Goal: Task Accomplishment & Management: Manage account settings

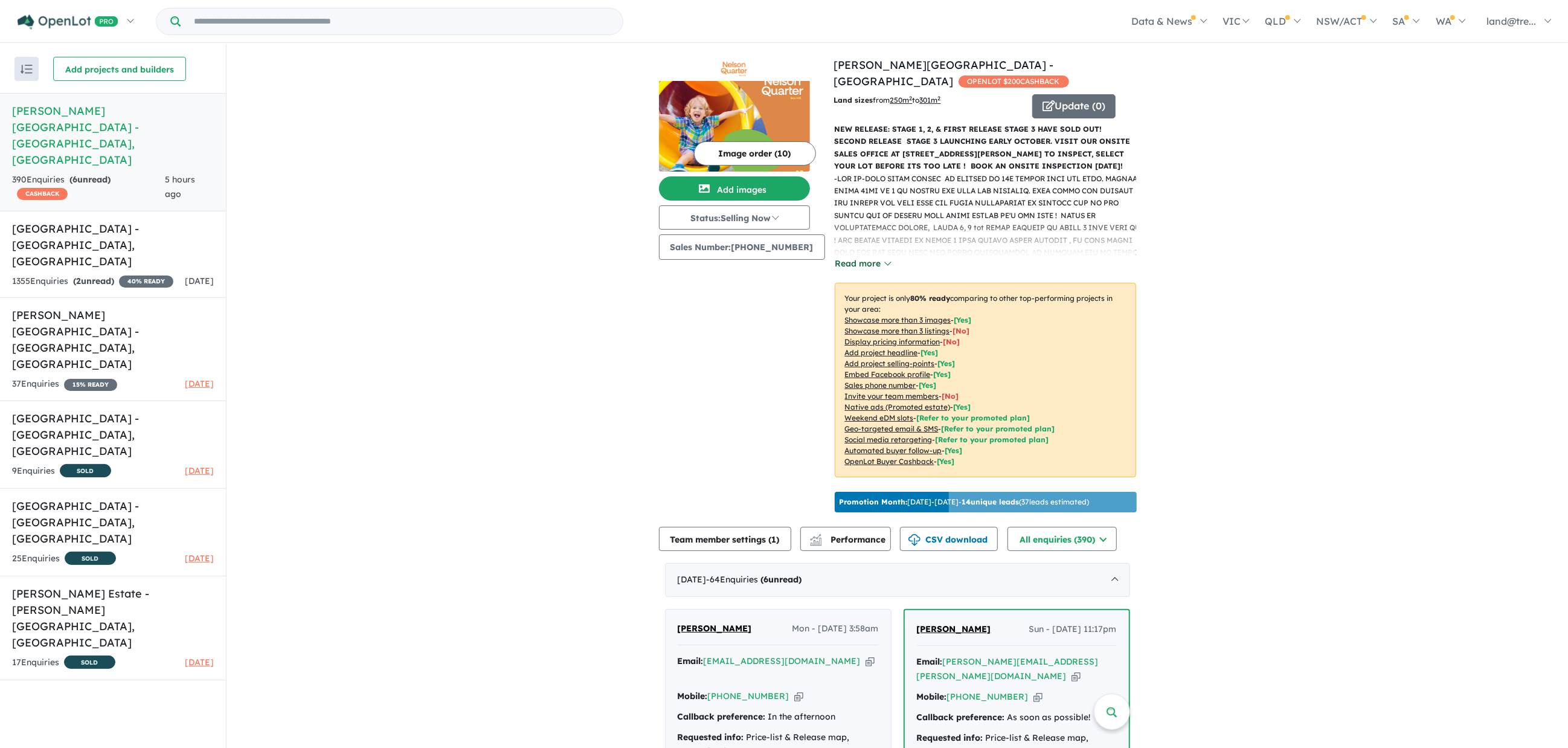
click at [842, 257] on button "Read more" at bounding box center [863, 264] width 57 height 14
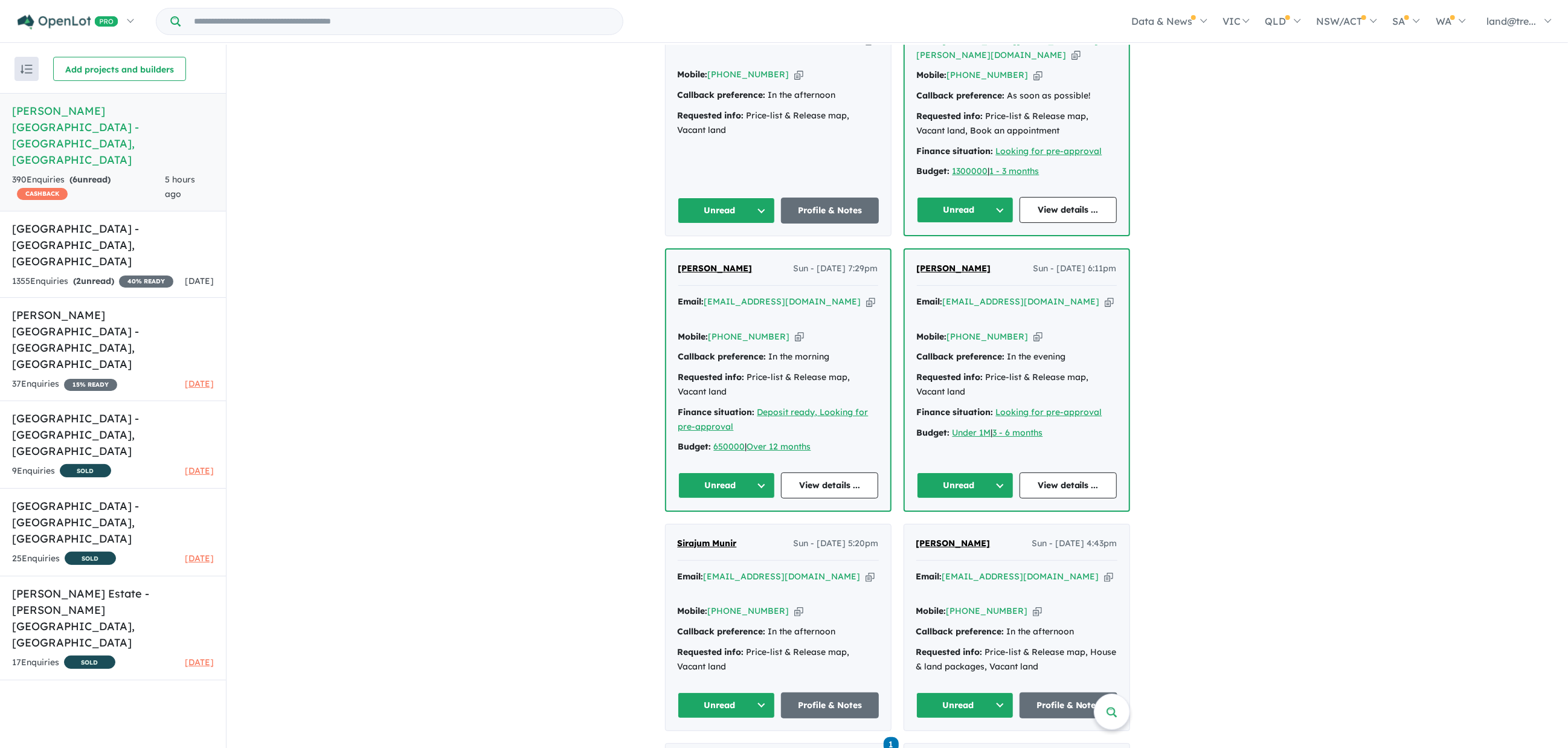
scroll to position [1480, 0]
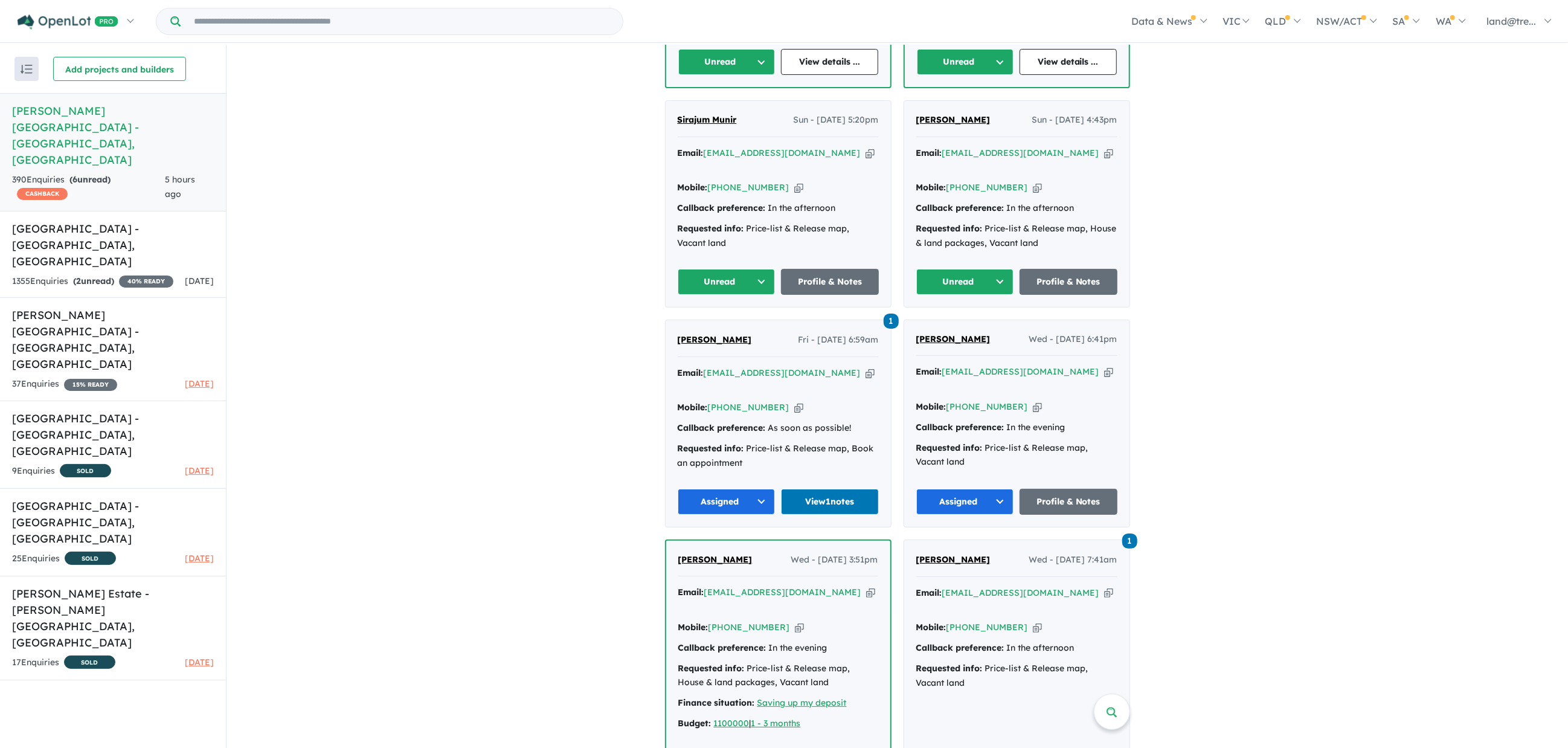
click at [758, 269] on button "Unread" at bounding box center [726, 282] width 98 height 26
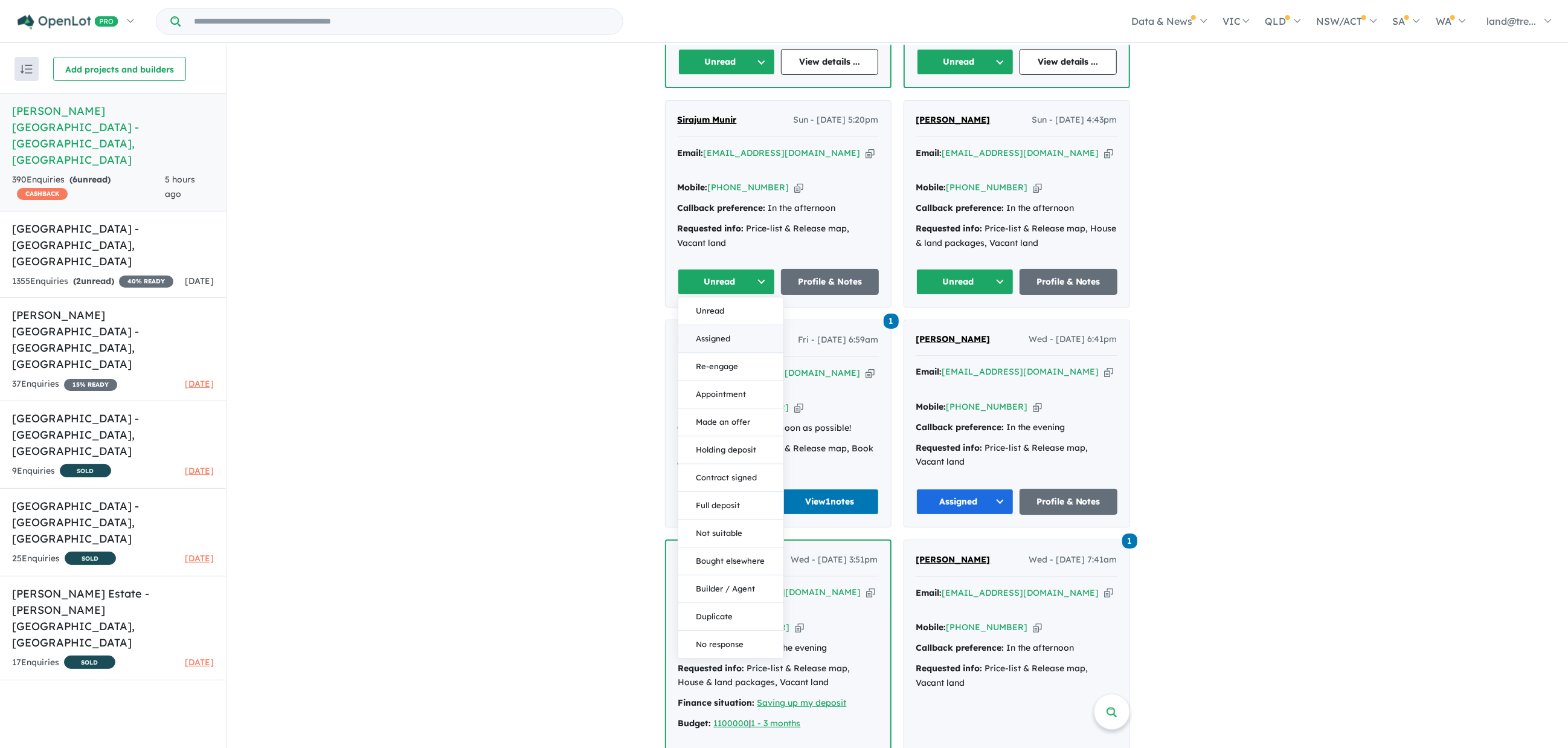
click at [715, 325] on button "Assigned" at bounding box center [731, 339] width 105 height 28
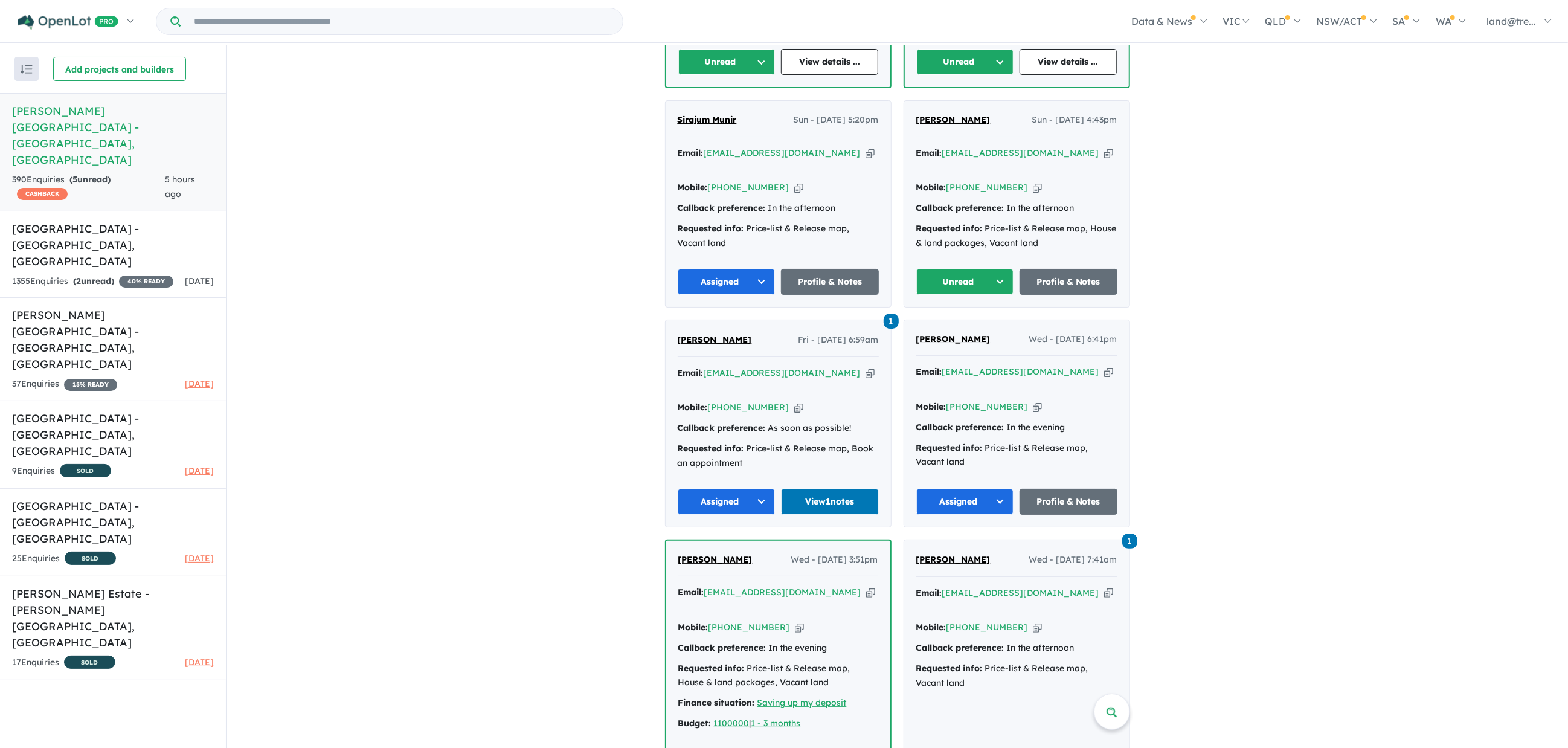
click at [999, 269] on button "Unread" at bounding box center [965, 282] width 98 height 26
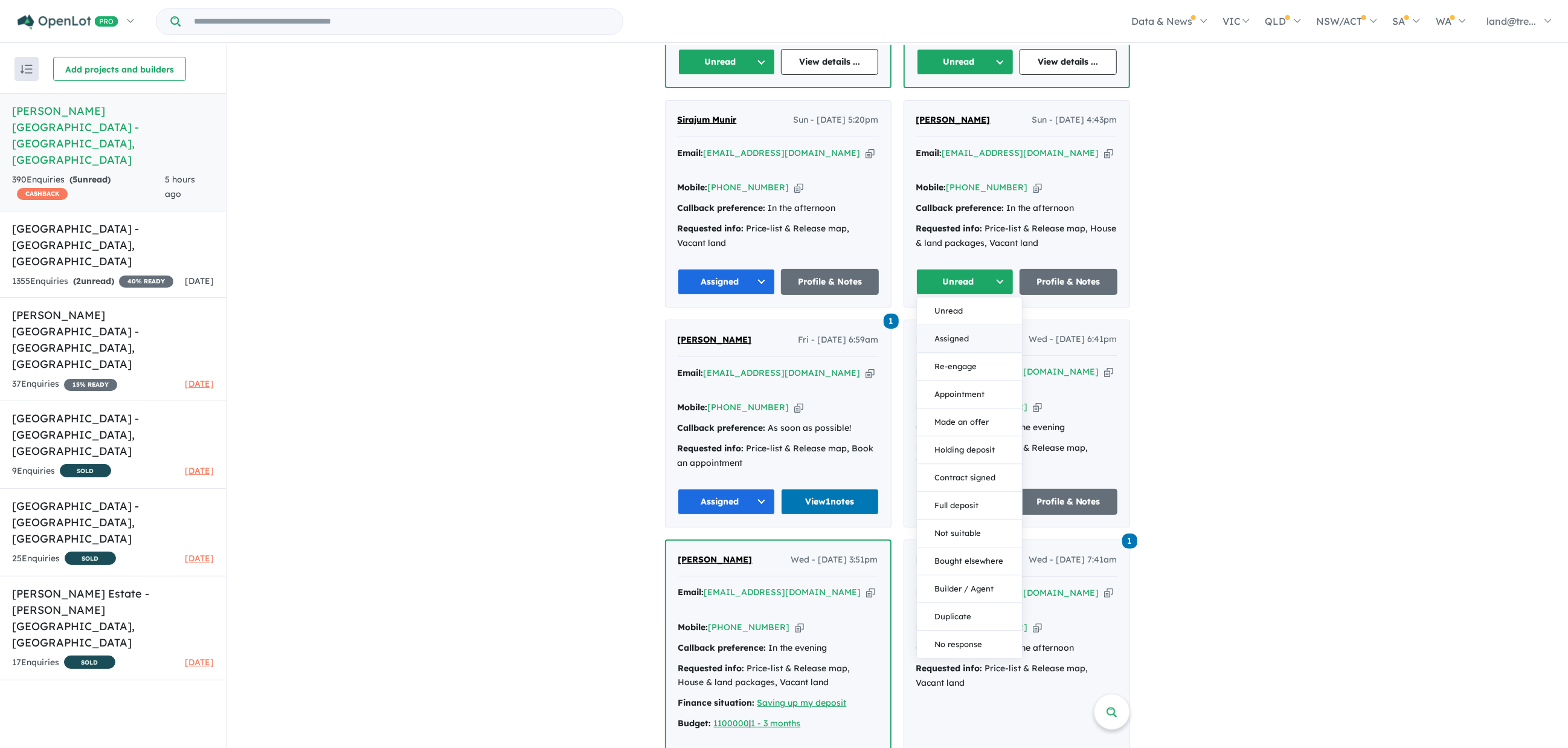
drag, startPoint x: 955, startPoint y: 252, endPoint x: 897, endPoint y: 239, distance: 59.4
click at [954, 325] on button "Assigned" at bounding box center [969, 339] width 105 height 28
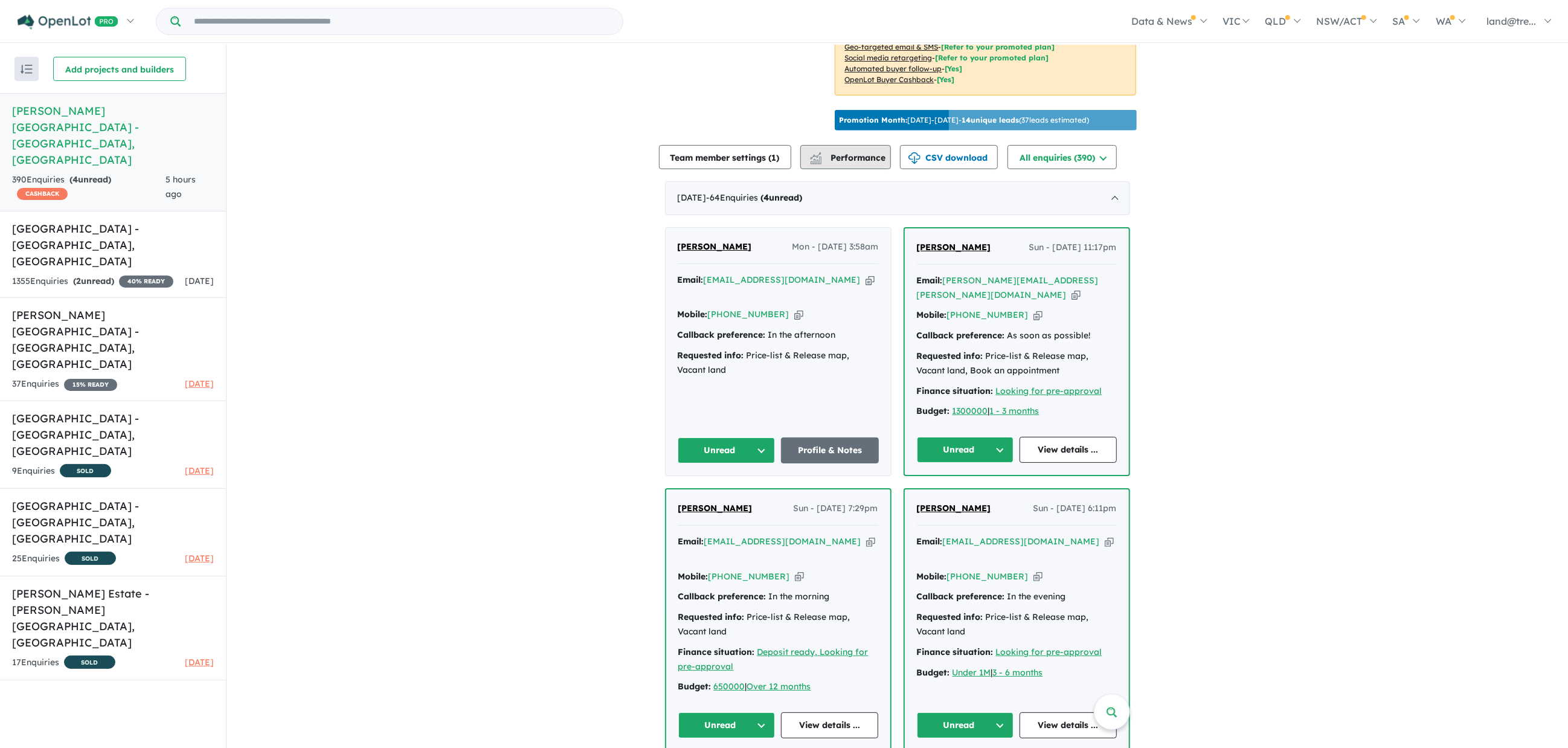
scroll to position [846, 0]
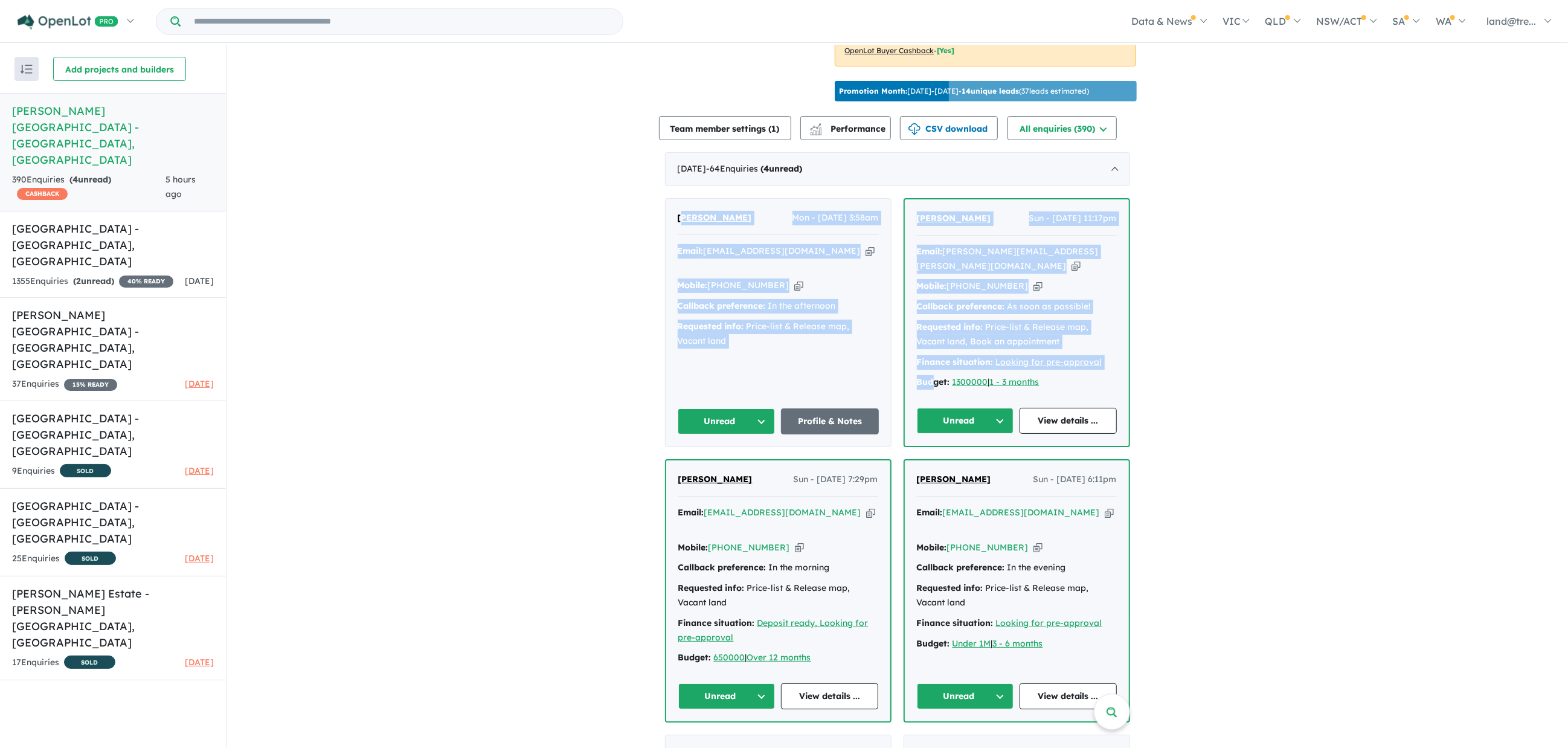
drag, startPoint x: 680, startPoint y: 144, endPoint x: 900, endPoint y: 231, distance: 236.6
click at [884, 152] on div "[DATE] - 64 Enquir ies ( 4 unread)" at bounding box center [897, 169] width 465 height 34
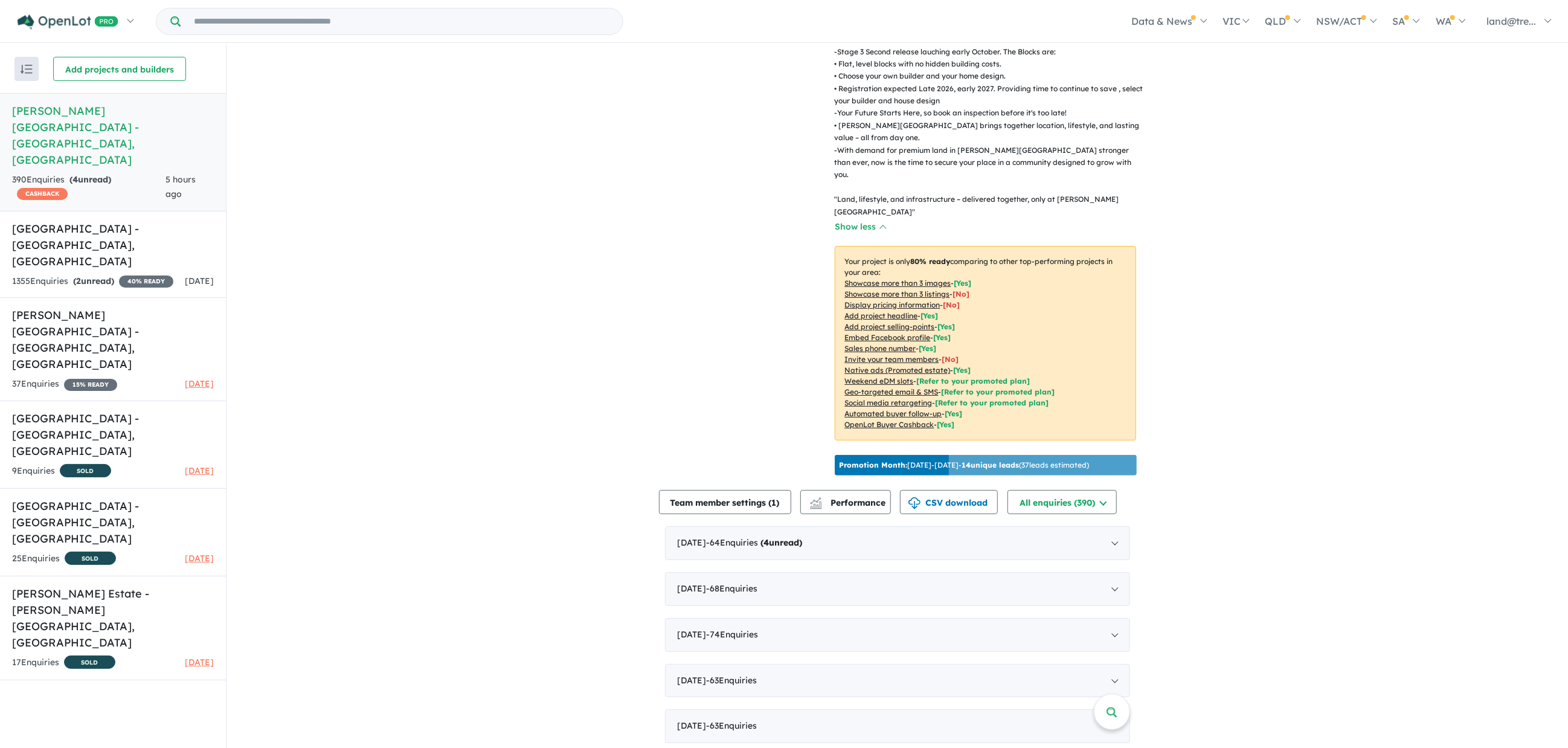
scroll to position [1, 0]
click at [735, 526] on div "[DATE] - 64 Enquir ies ( 4 unread)" at bounding box center [897, 542] width 465 height 34
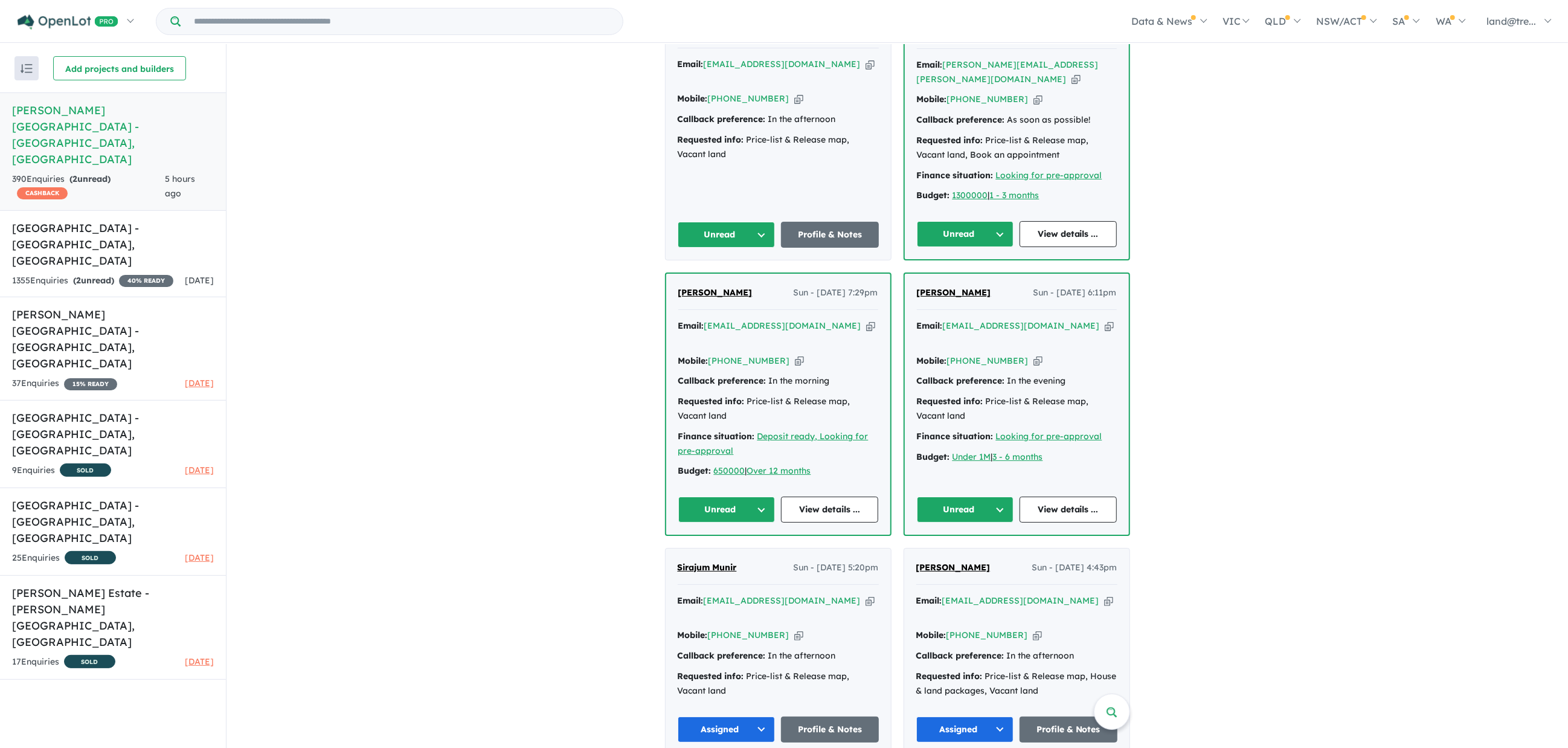
scroll to position [1076, 0]
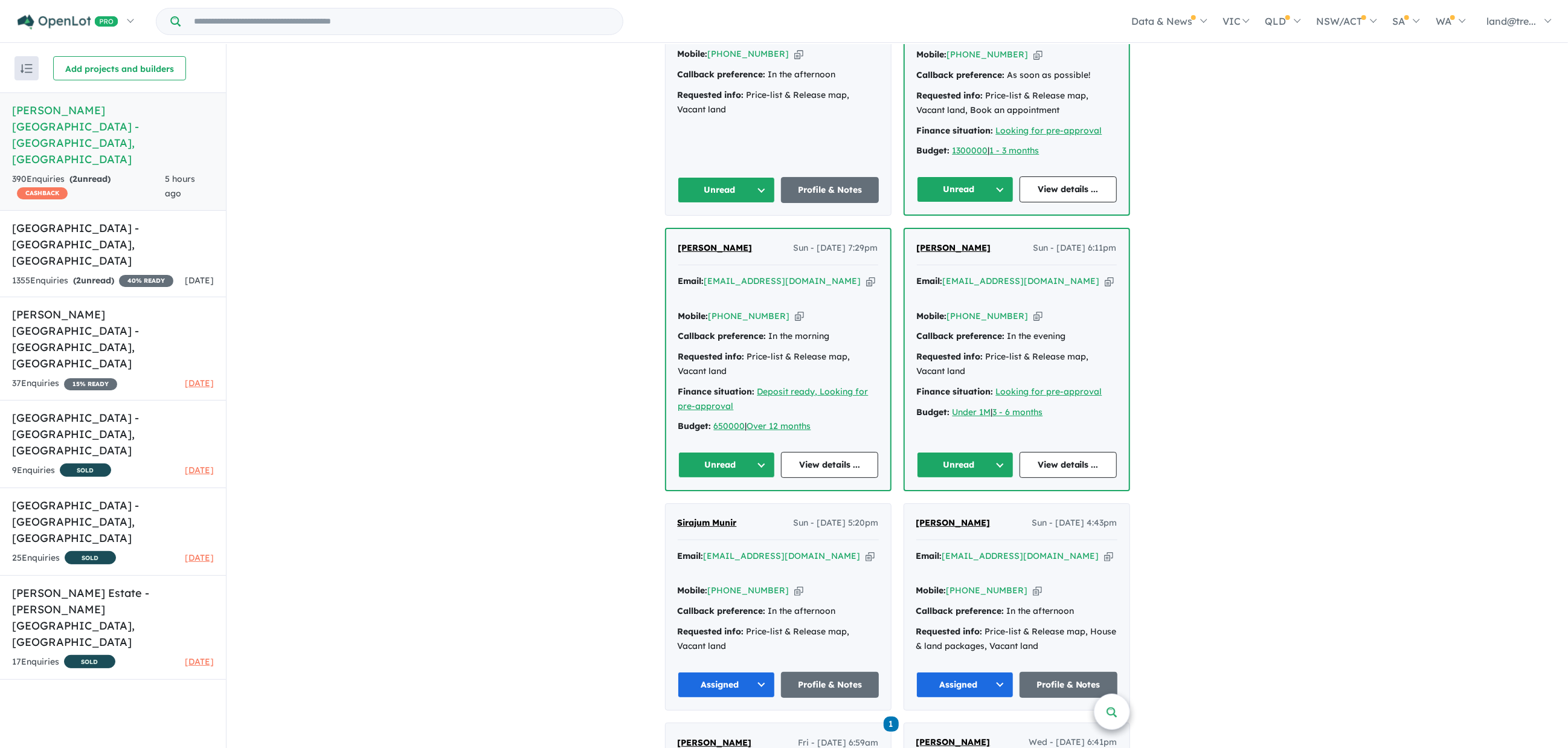
drag, startPoint x: 1120, startPoint y: 738, endPoint x: 1119, endPoint y: 716, distance: 22.0
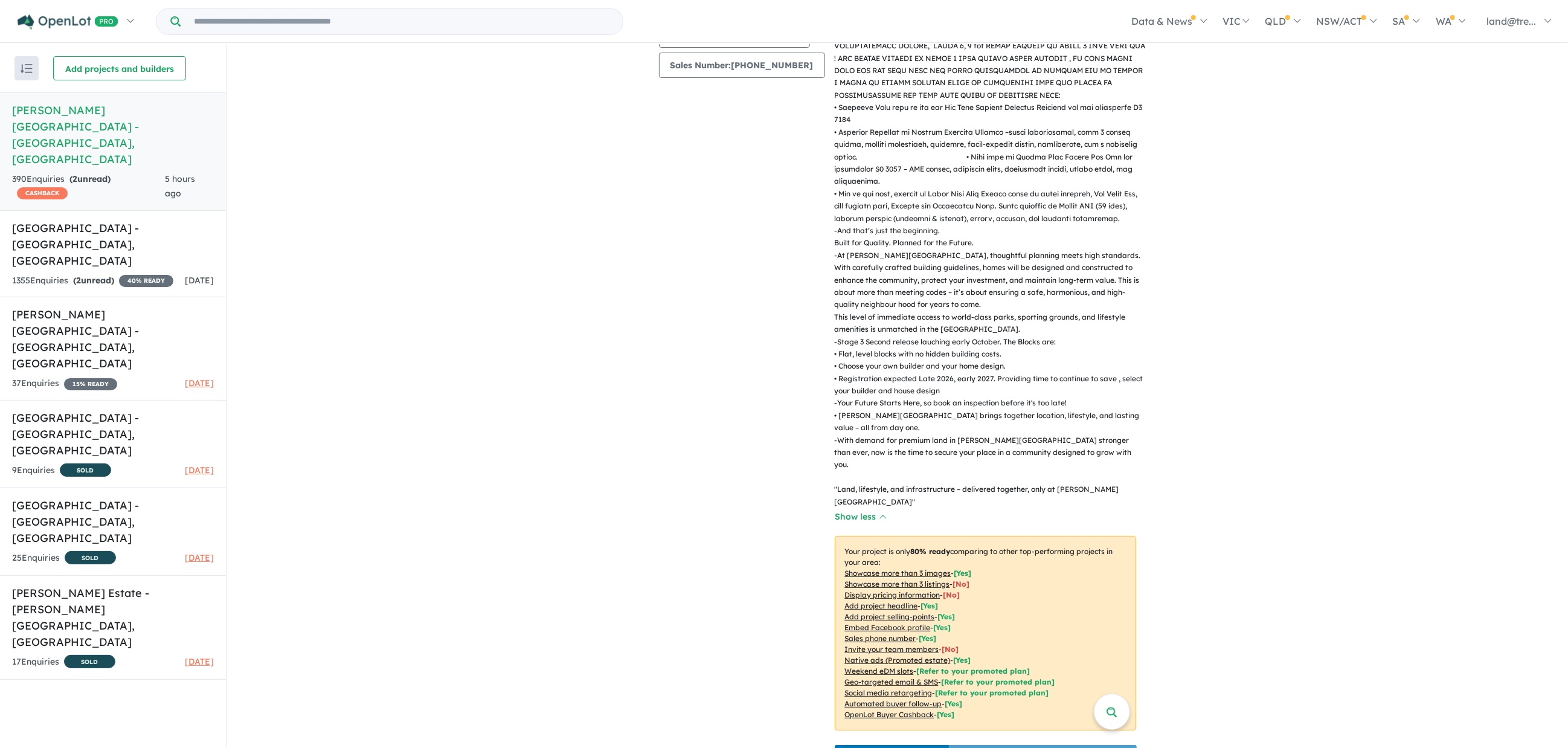
scroll to position [0, 0]
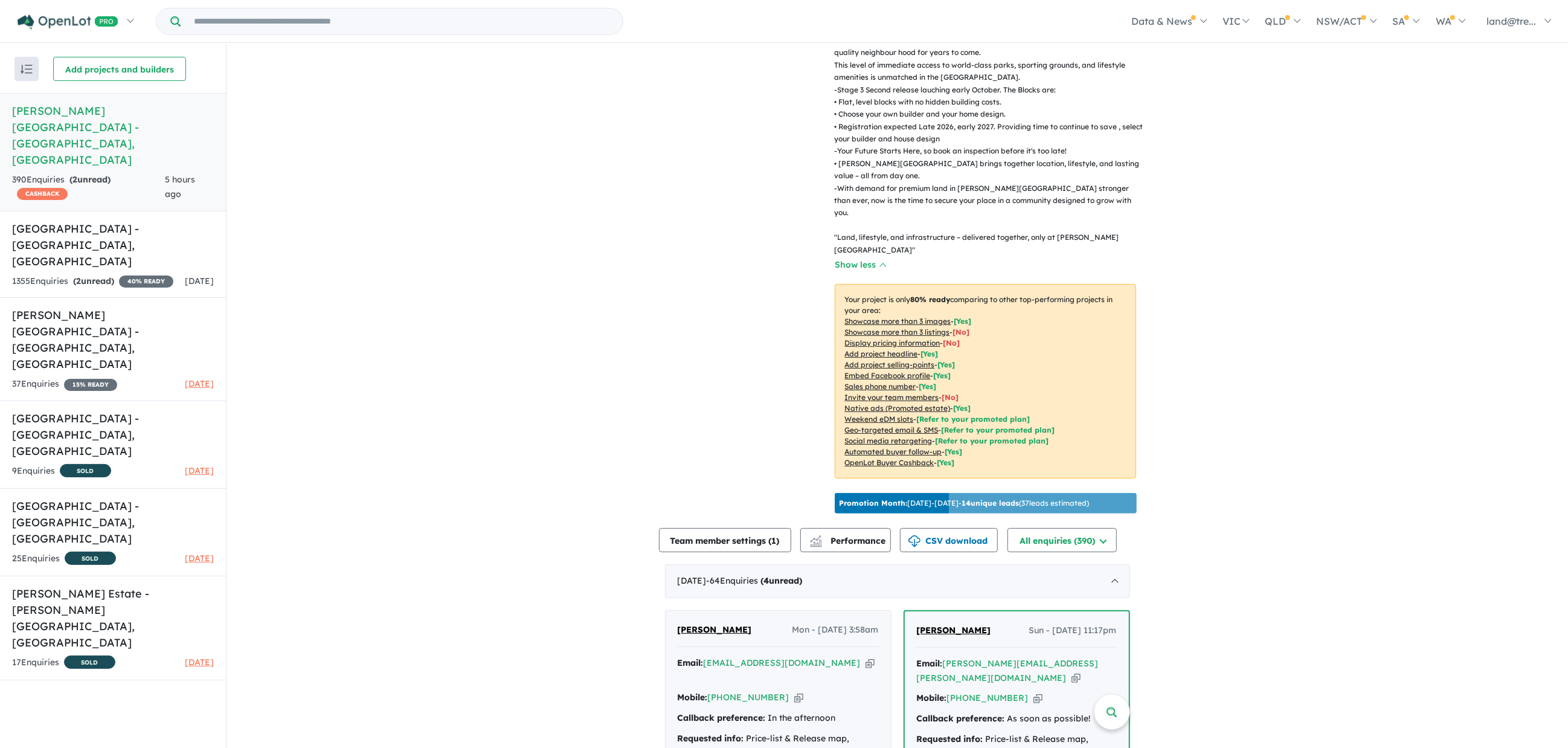
scroll to position [422, 0]
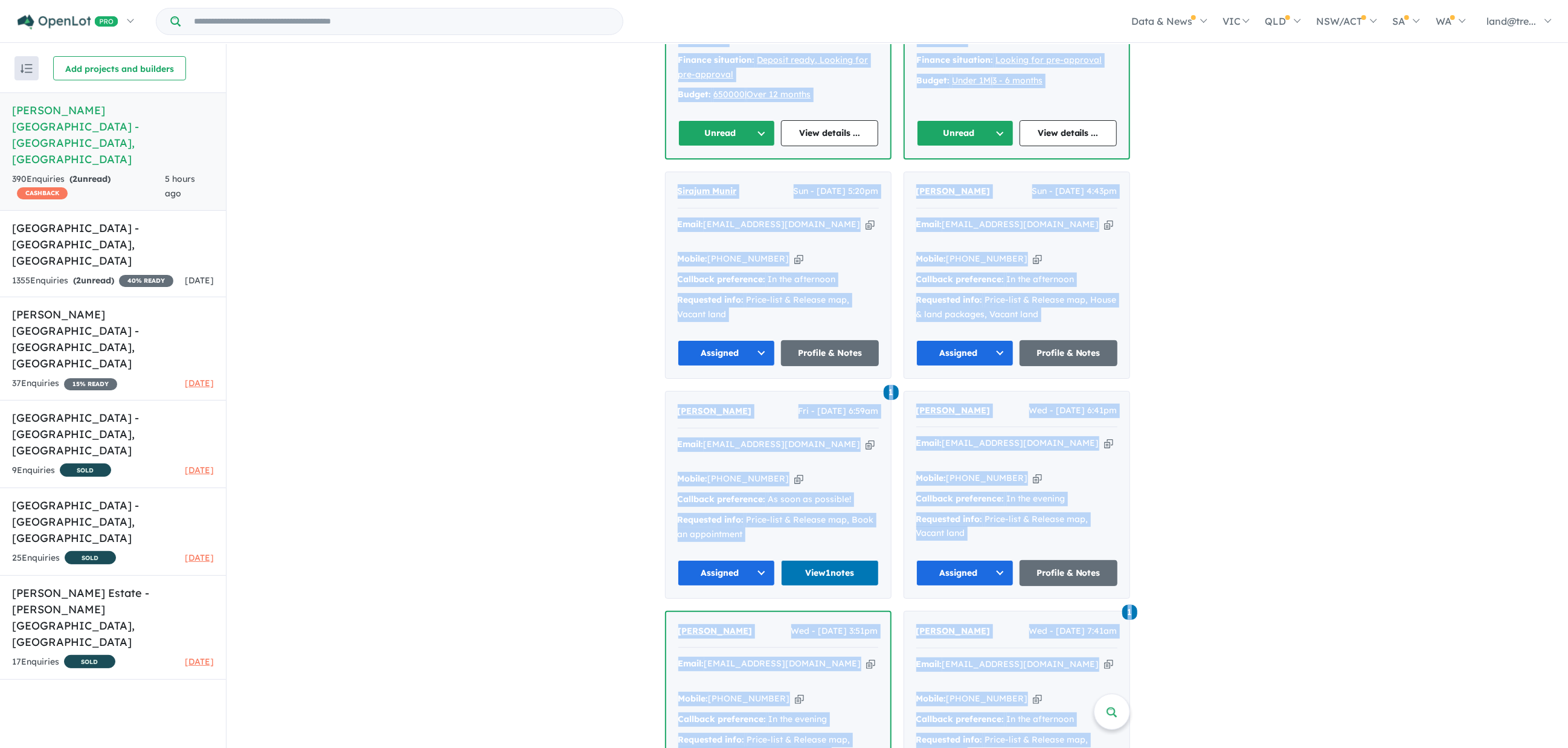
scroll to position [1412, 0]
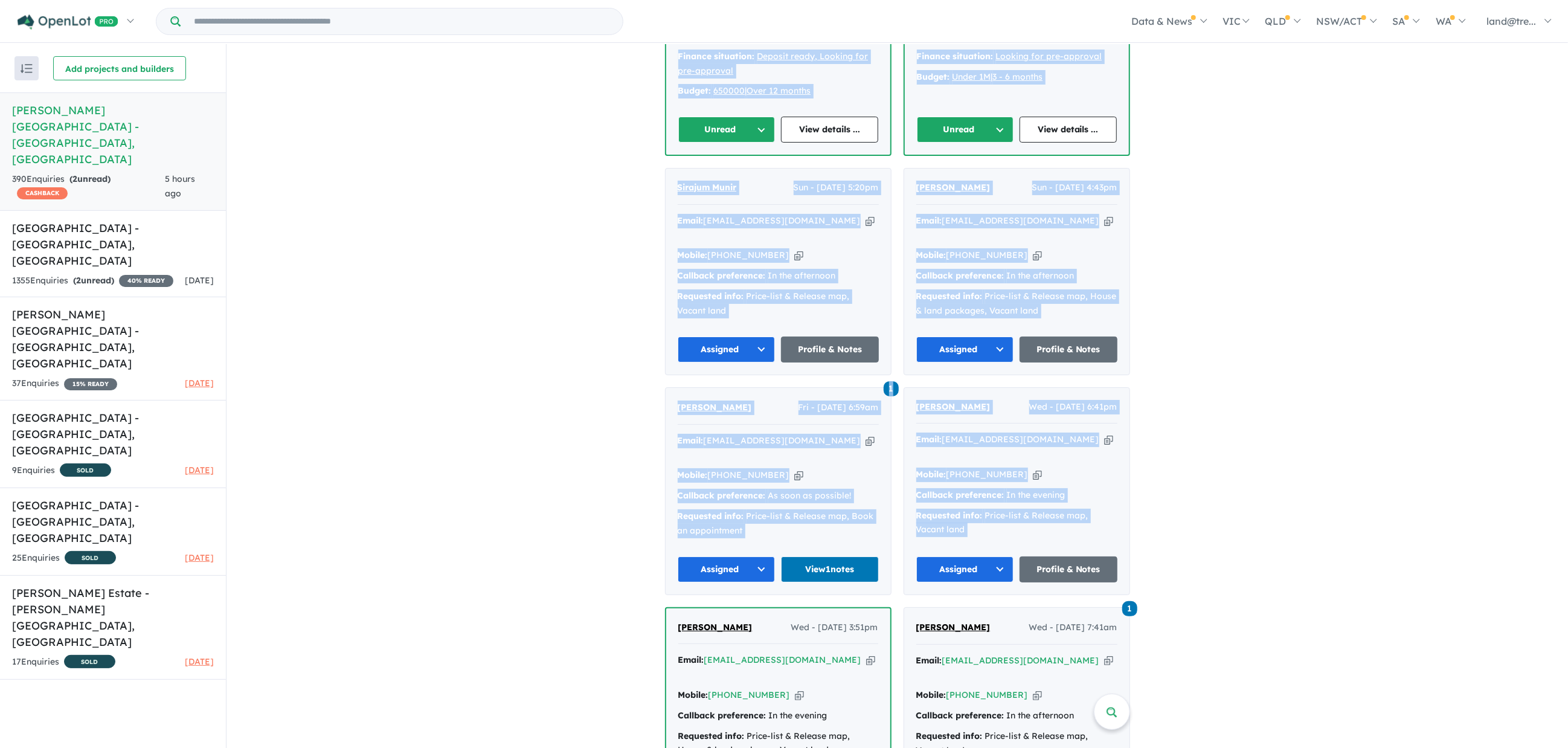
drag, startPoint x: 648, startPoint y: 146, endPoint x: 1233, endPoint y: 453, distance: 660.7
